Goal: Task Accomplishment & Management: Manage account settings

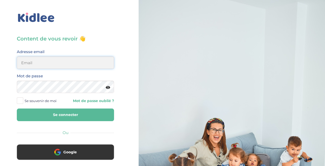
click at [89, 61] on input "email" at bounding box center [65, 63] width 97 height 12
click at [90, 66] on input "email" at bounding box center [65, 63] width 97 height 12
click at [50, 64] on input "stasa.cilensek@" at bounding box center [65, 63] width 97 height 12
click at [59, 65] on input "stasa.bolbol@" at bounding box center [65, 63] width 97 height 12
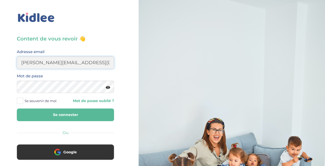
type input "stasa.bolbol@gmail.com"
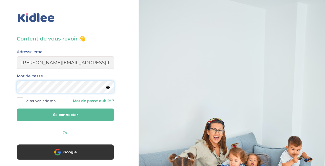
click at [17, 109] on button "Se connecter" at bounding box center [65, 115] width 97 height 13
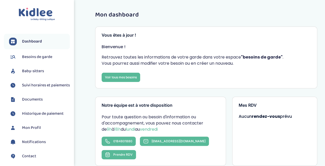
click at [35, 84] on span "Suivi horaires et paiements" at bounding box center [46, 85] width 48 height 6
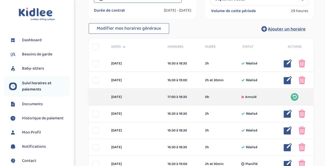
scroll to position [44, 0]
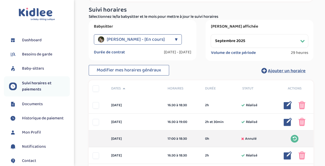
click at [244, 42] on select "Filtrer par mois septembre 2025 octobre 2025 novembre 2025 décembre 2025 janvie…" at bounding box center [259, 40] width 97 height 13
select select "octobre 2025"
click at [211, 34] on select "Filtrer par mois septembre 2025 octobre 2025 novembre 2025 décembre 2025 janvie…" at bounding box center [259, 40] width 97 height 13
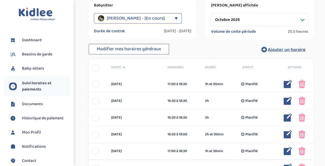
scroll to position [0, 0]
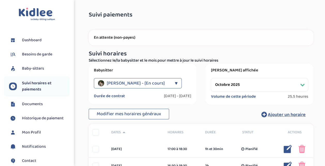
click at [43, 12] on img at bounding box center [37, 14] width 36 height 13
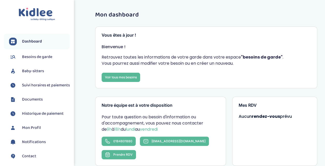
click at [38, 102] on span "Documents" at bounding box center [32, 100] width 21 height 6
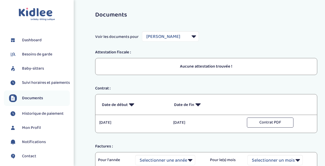
select select "44189"
click at [271, 123] on button "Contrat PDF" at bounding box center [270, 123] width 47 height 10
click at [34, 69] on span "Baby-sitters" at bounding box center [33, 69] width 22 height 6
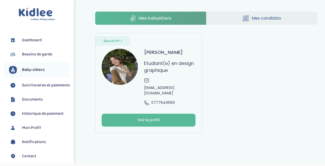
click at [161, 52] on h3 "[PERSON_NAME]" at bounding box center [163, 52] width 39 height 7
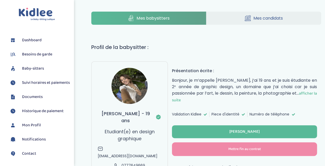
click at [281, 92] on span "afficher la suite" at bounding box center [244, 96] width 145 height 13
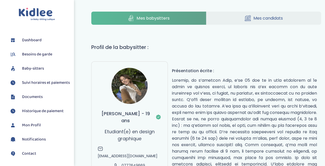
click at [248, 17] on icon at bounding box center [247, 18] width 6 height 6
